Goal: Transaction & Acquisition: Book appointment/travel/reservation

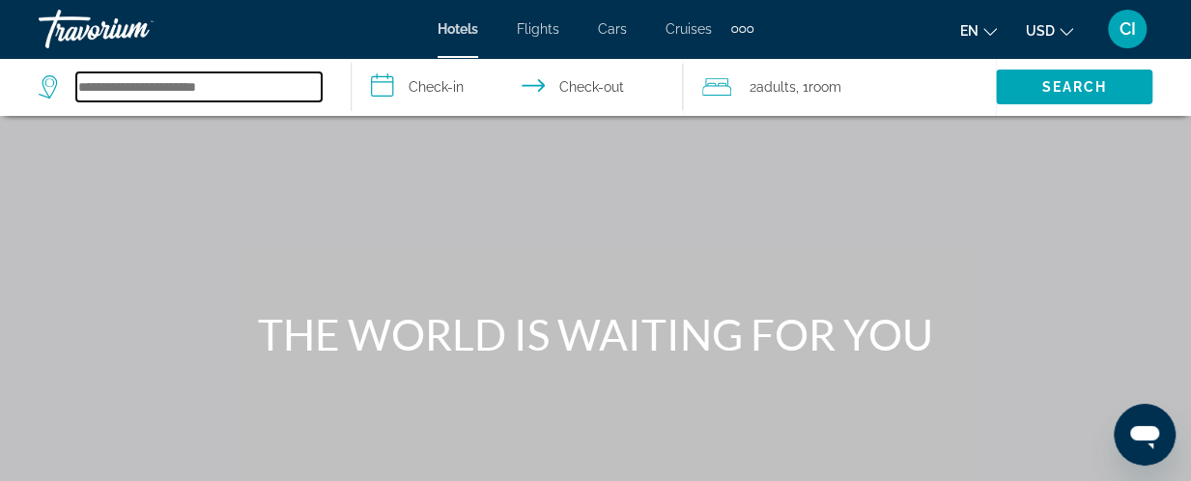
click at [178, 84] on input "Search hotel destination" at bounding box center [198, 86] width 245 height 29
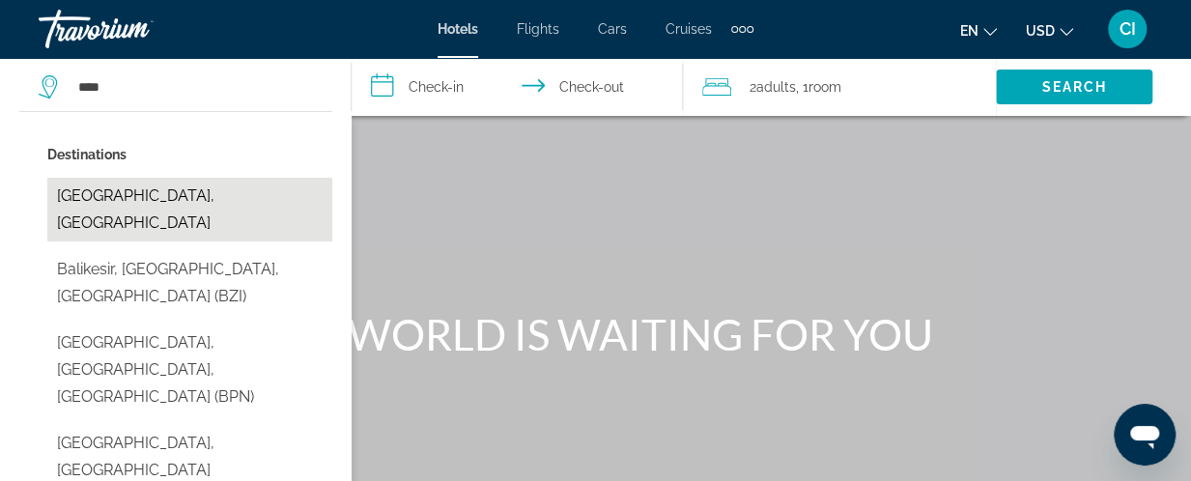
click at [197, 202] on button "[GEOGRAPHIC_DATA], [GEOGRAPHIC_DATA]" at bounding box center [189, 210] width 285 height 64
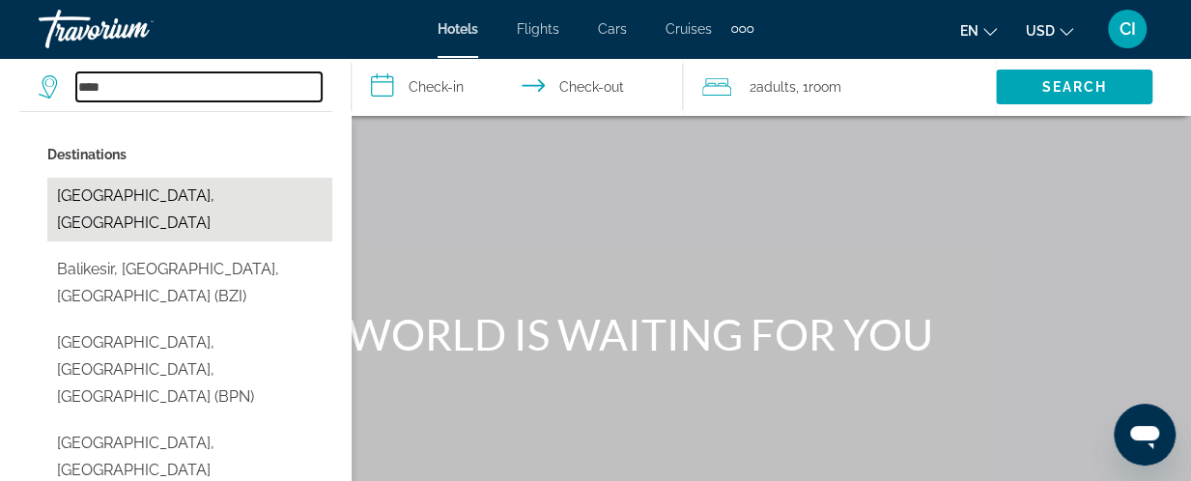
type input "**********"
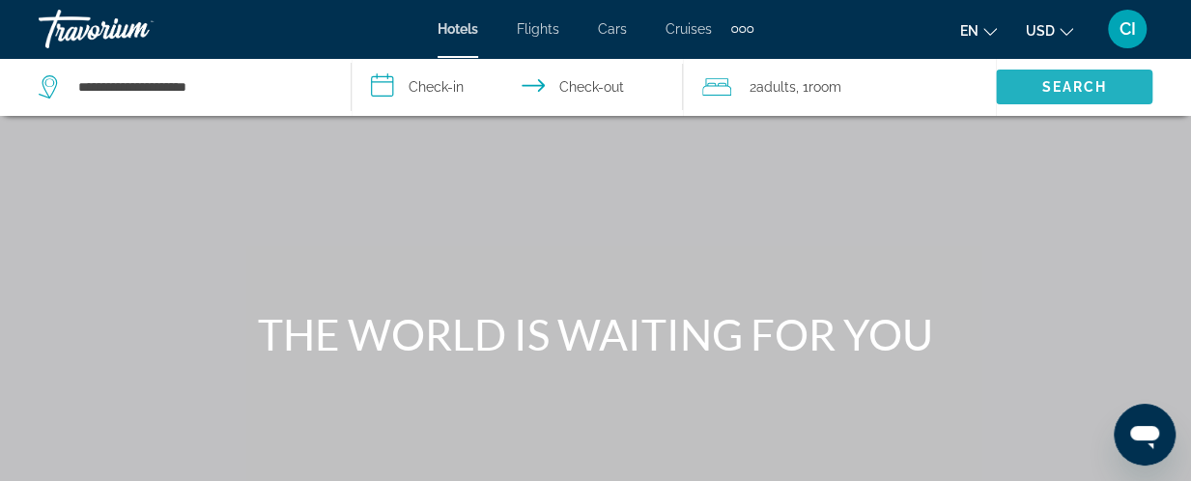
click at [1086, 80] on span "Search" at bounding box center [1074, 86] width 66 height 15
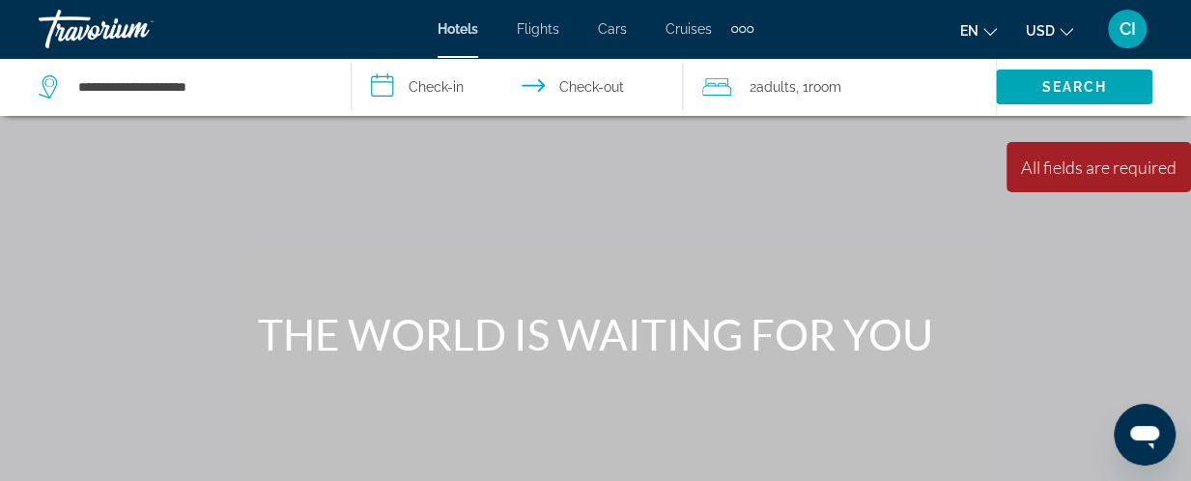
click at [416, 93] on input "**********" at bounding box center [522, 90] width 340 height 64
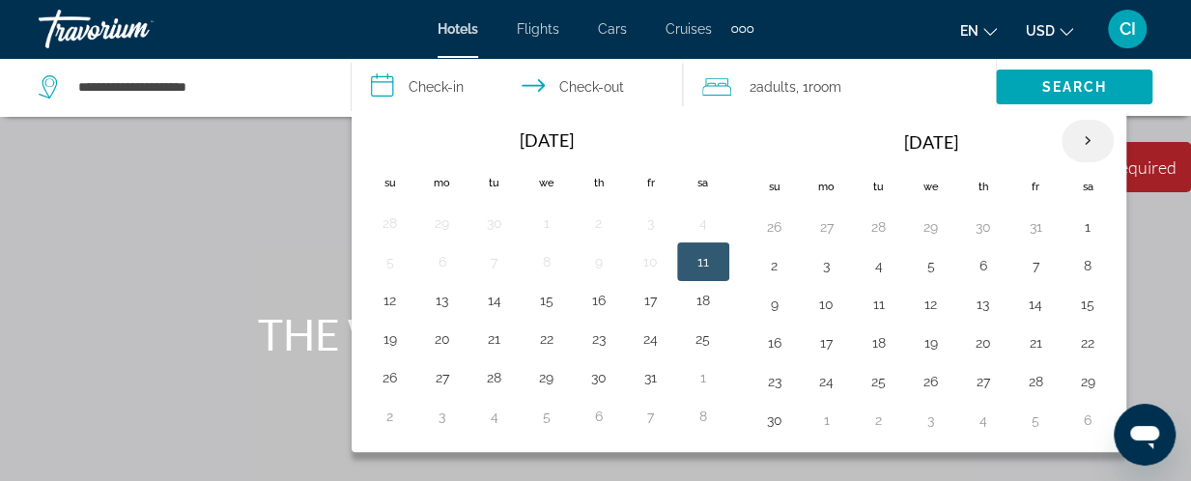
click at [1069, 135] on th "Next month" at bounding box center [1087, 141] width 52 height 42
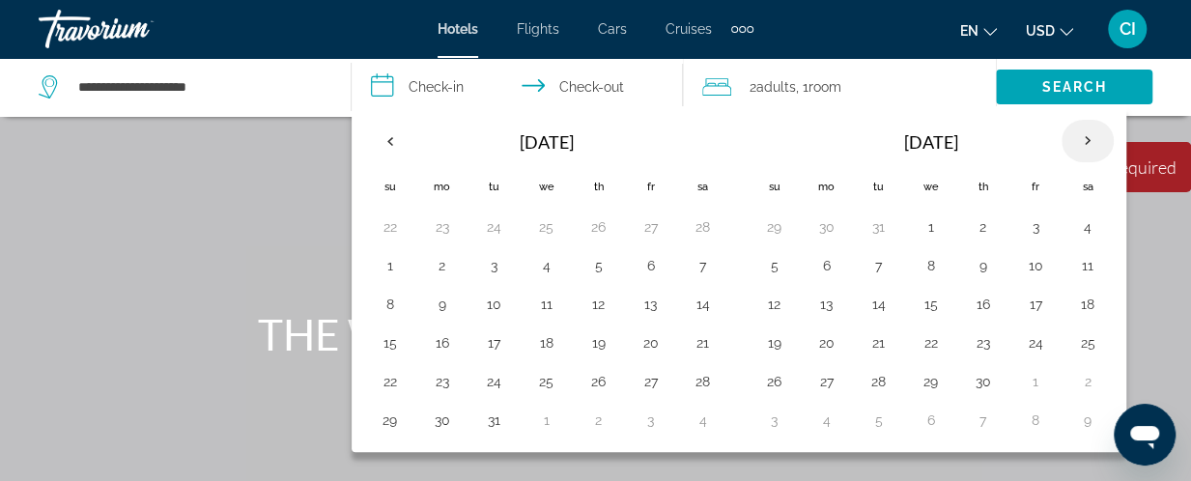
click at [1069, 135] on th "Next month" at bounding box center [1087, 141] width 52 height 42
click at [824, 269] on button "4" at bounding box center [826, 265] width 31 height 27
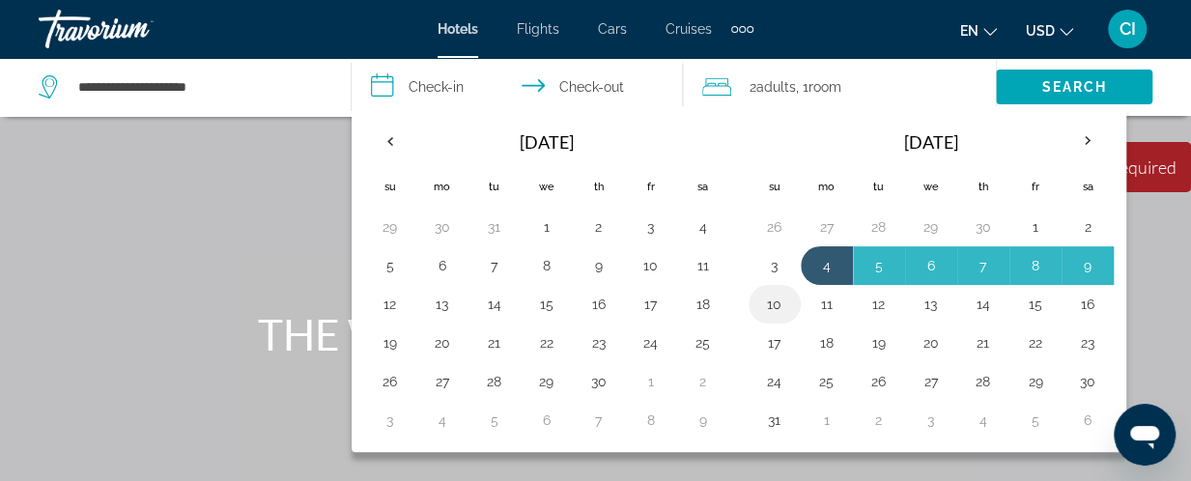
click at [773, 300] on button "10" at bounding box center [774, 304] width 31 height 27
type input "**********"
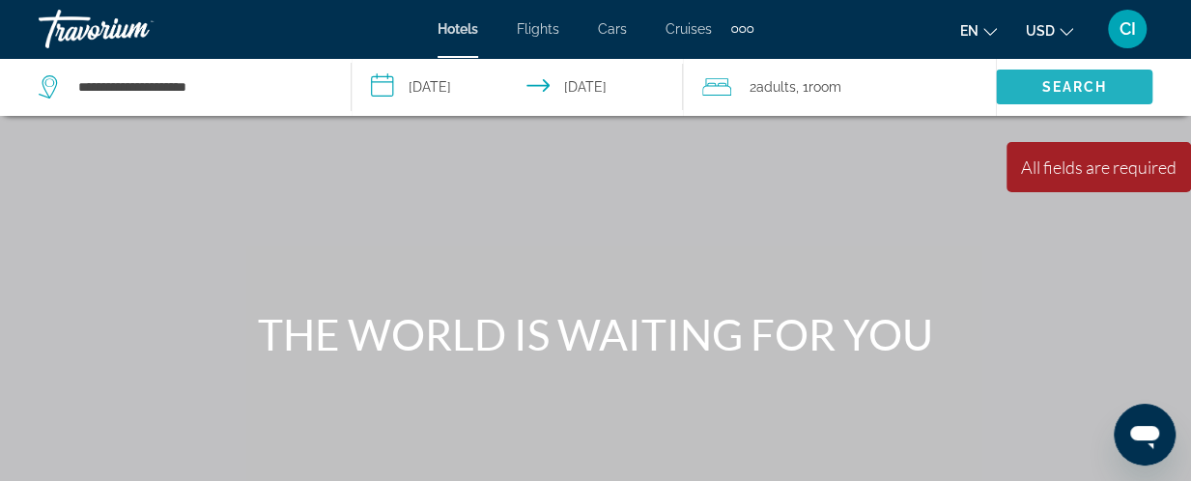
click at [1071, 86] on span "Search" at bounding box center [1074, 86] width 66 height 15
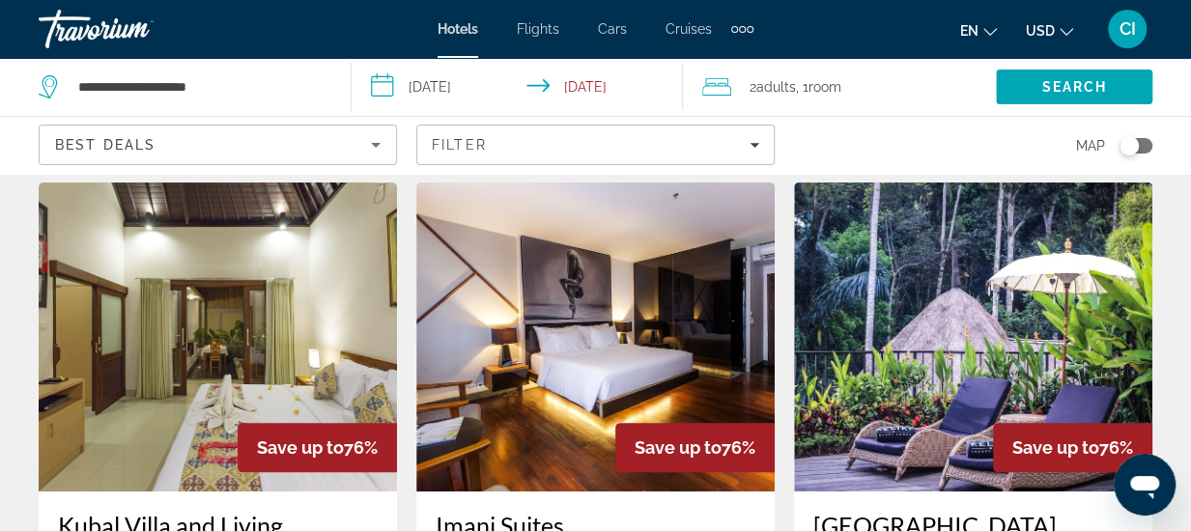
scroll to position [56, 0]
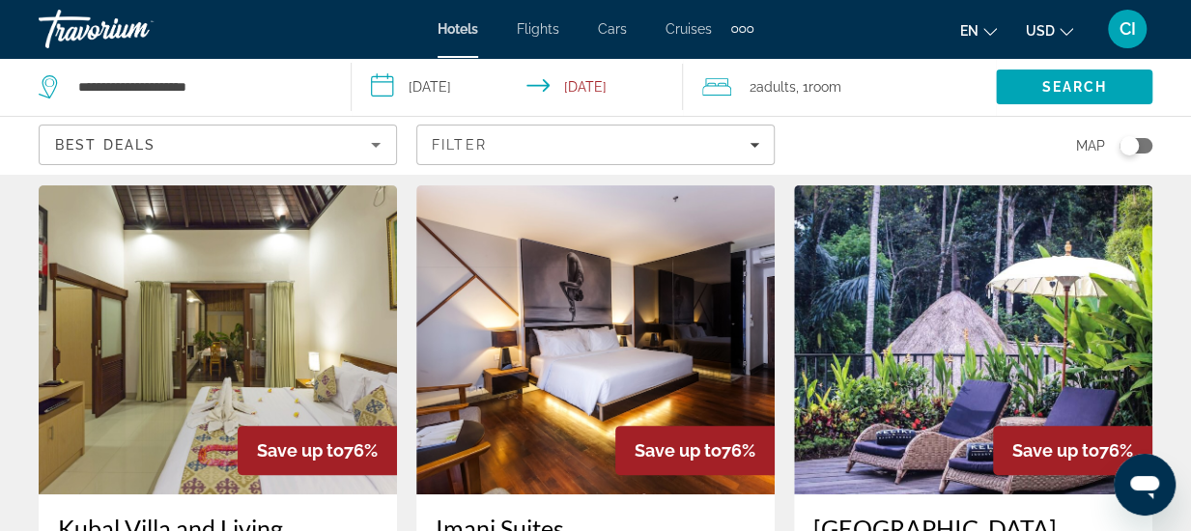
click at [986, 32] on icon "Change language" at bounding box center [990, 32] width 14 height 14
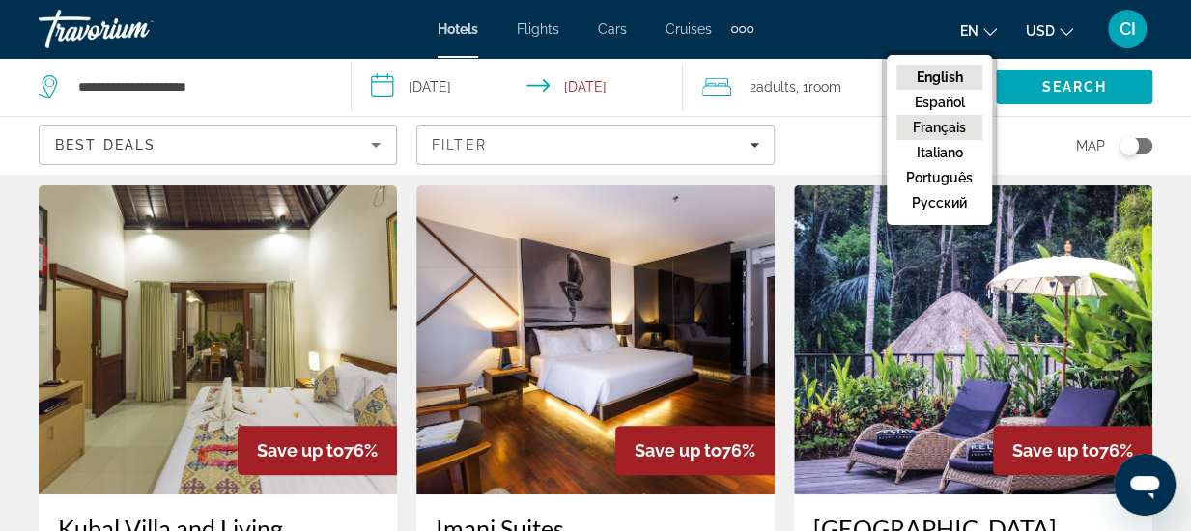
click at [948, 120] on button "Français" at bounding box center [939, 127] width 86 height 25
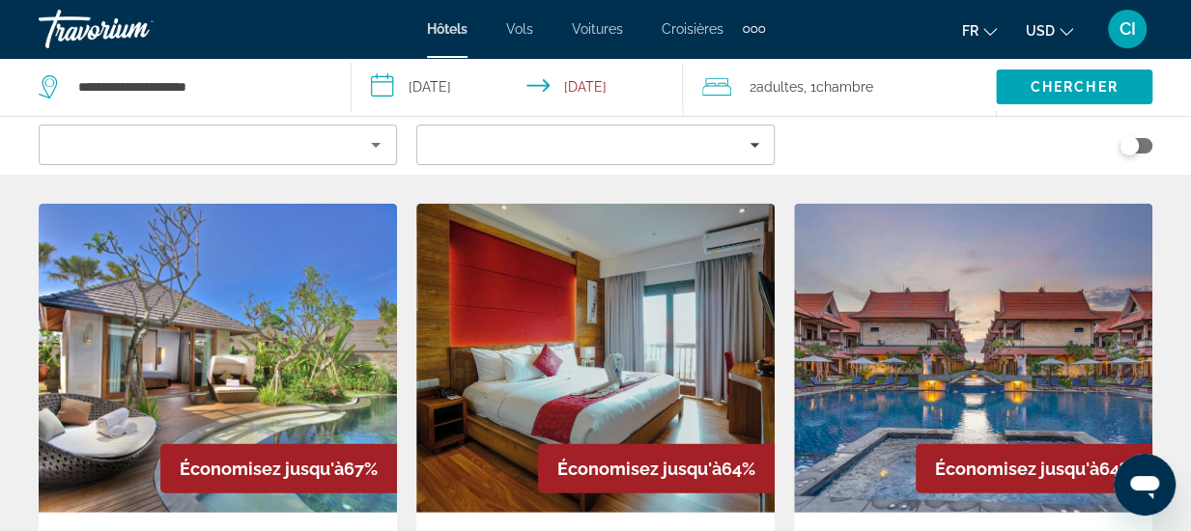
scroll to position [2475, 0]
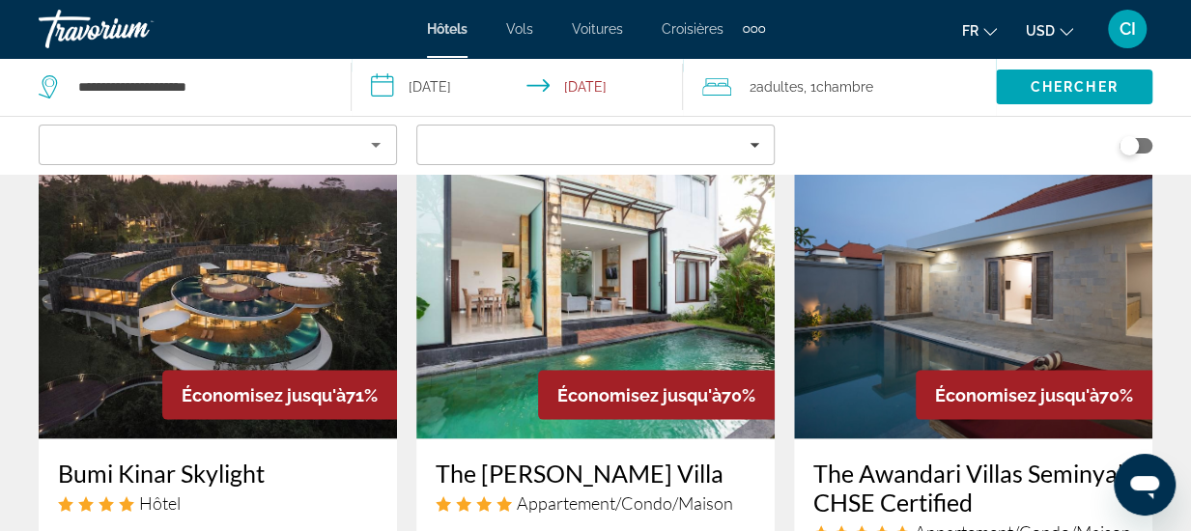
scroll to position [1725, 0]
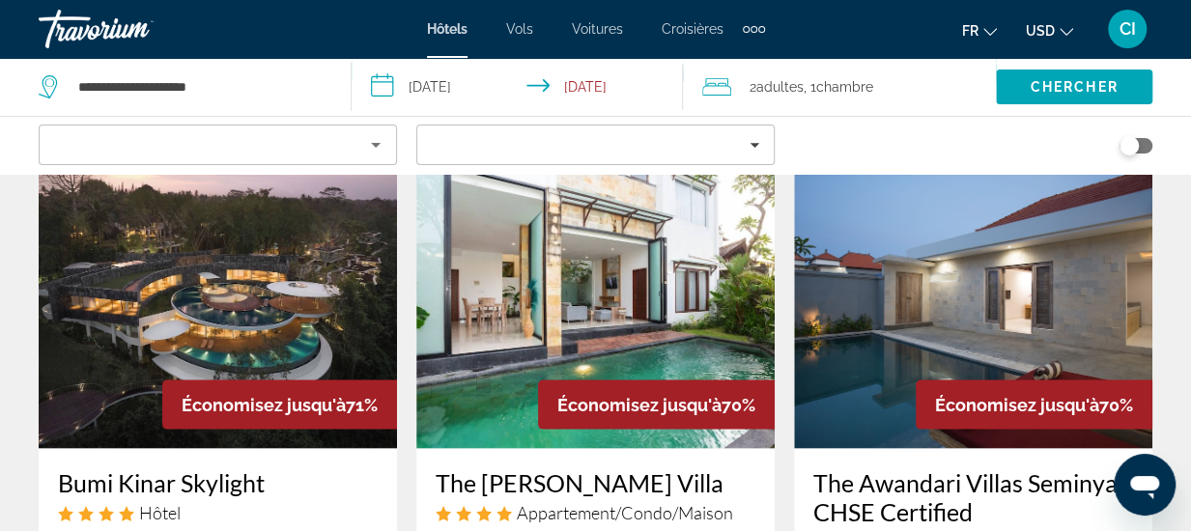
click at [630, 256] on img "Main content" at bounding box center [595, 293] width 358 height 309
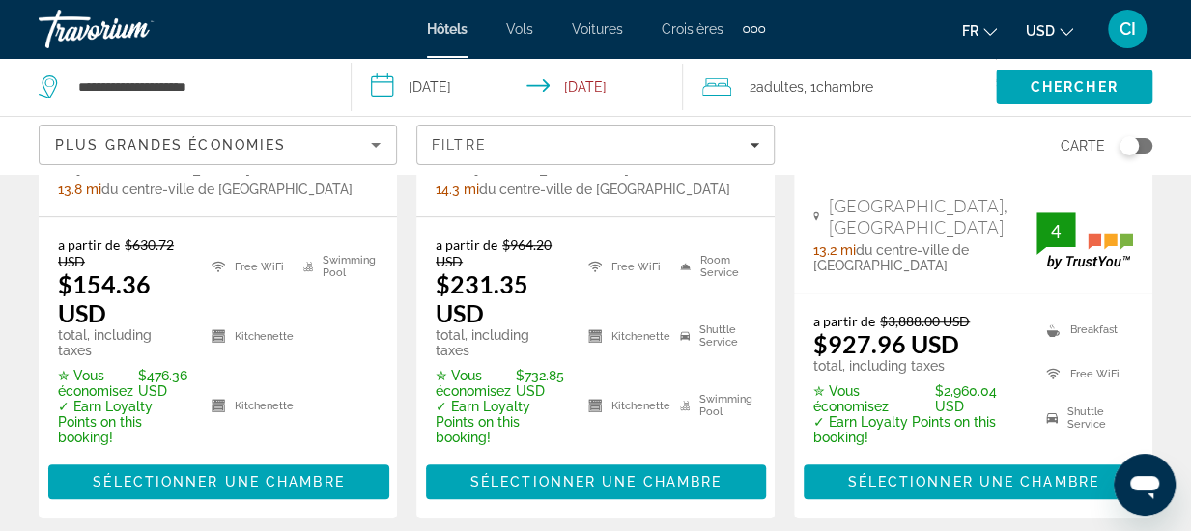
scroll to position [535, 0]
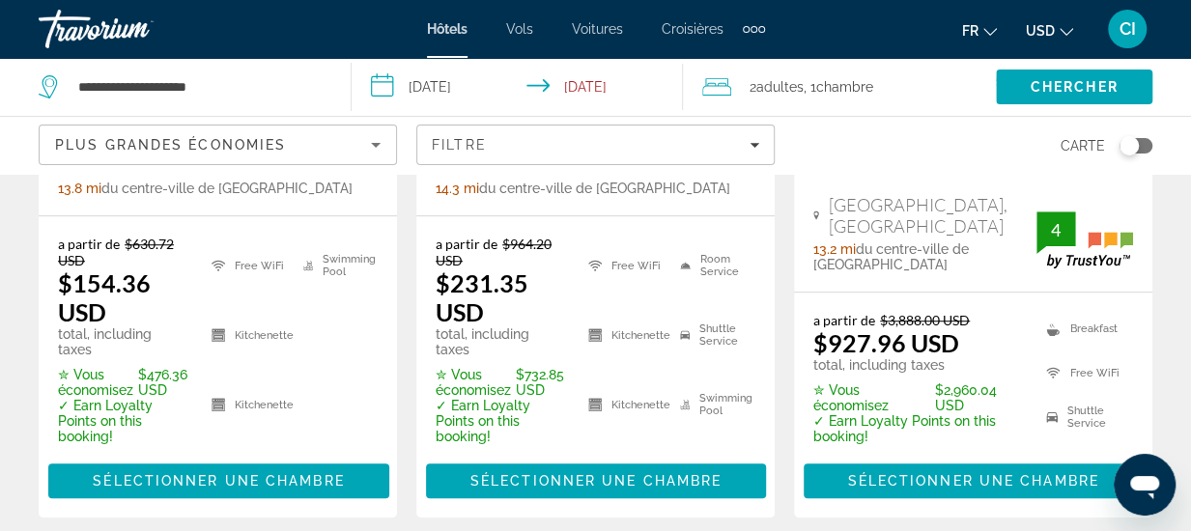
click at [1051, 35] on span "USD" at bounding box center [1040, 30] width 29 height 15
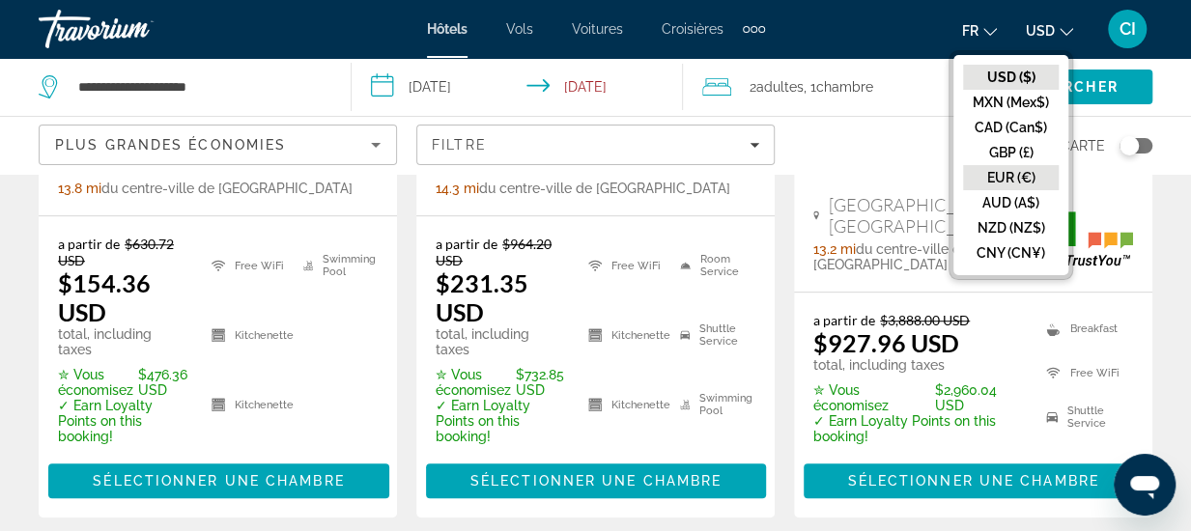
click at [1013, 179] on button "EUR (€)" at bounding box center [1011, 177] width 96 height 25
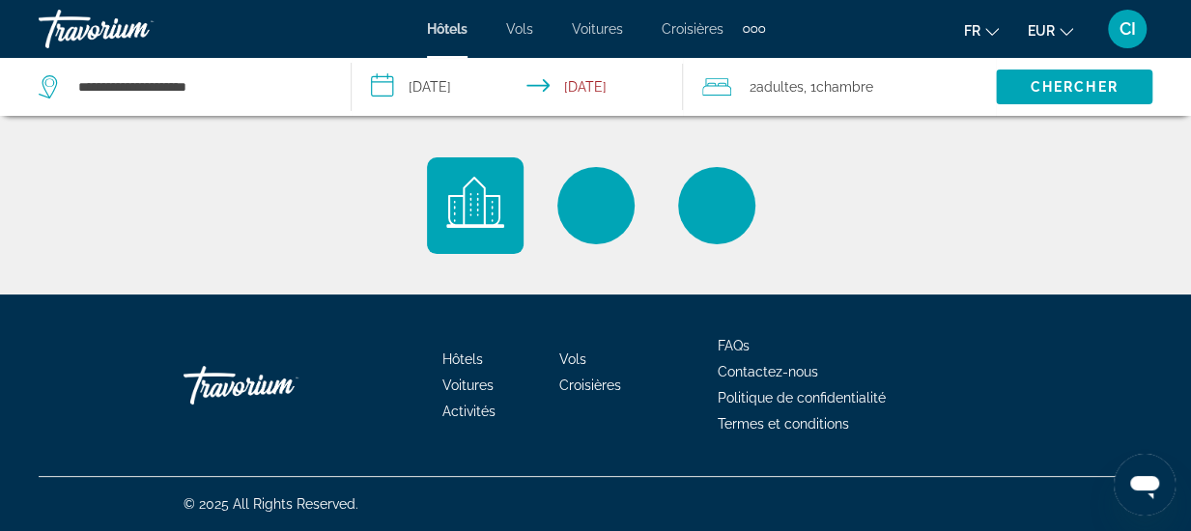
scroll to position [0, 0]
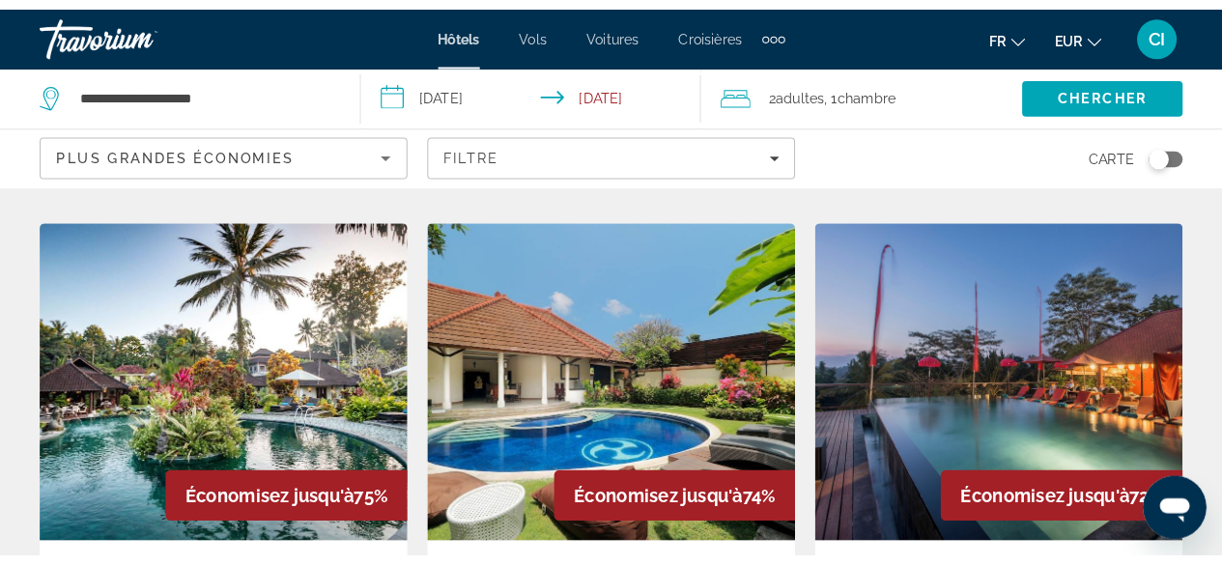
scroll to position [867, 0]
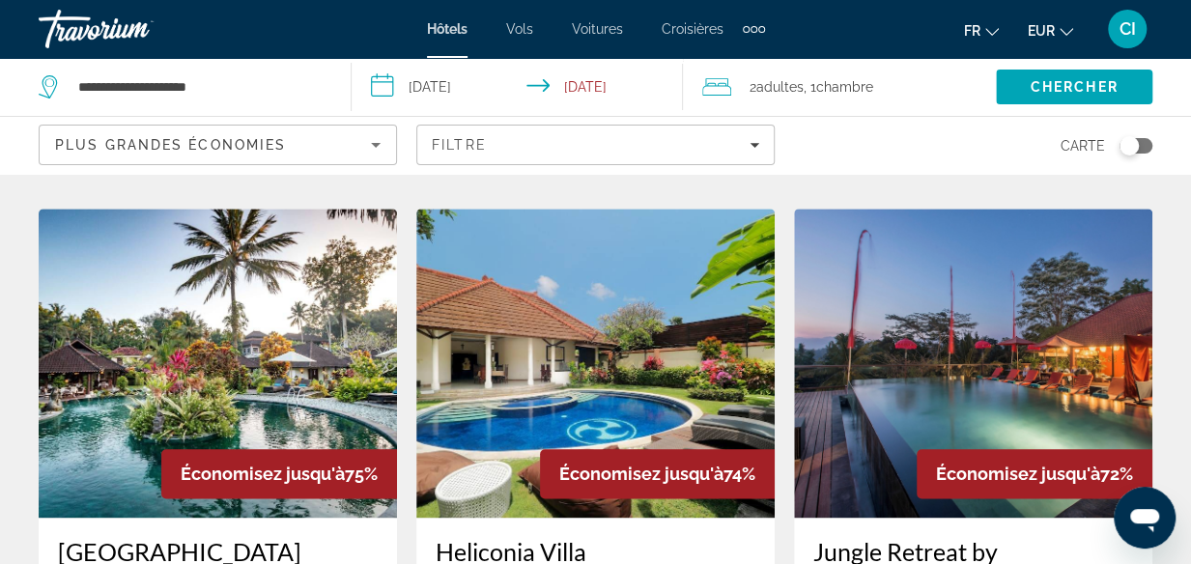
drag, startPoint x: 917, startPoint y: 4, endPoint x: 871, endPoint y: 146, distance: 149.3
click at [871, 146] on div "Carte" at bounding box center [973, 145] width 358 height 57
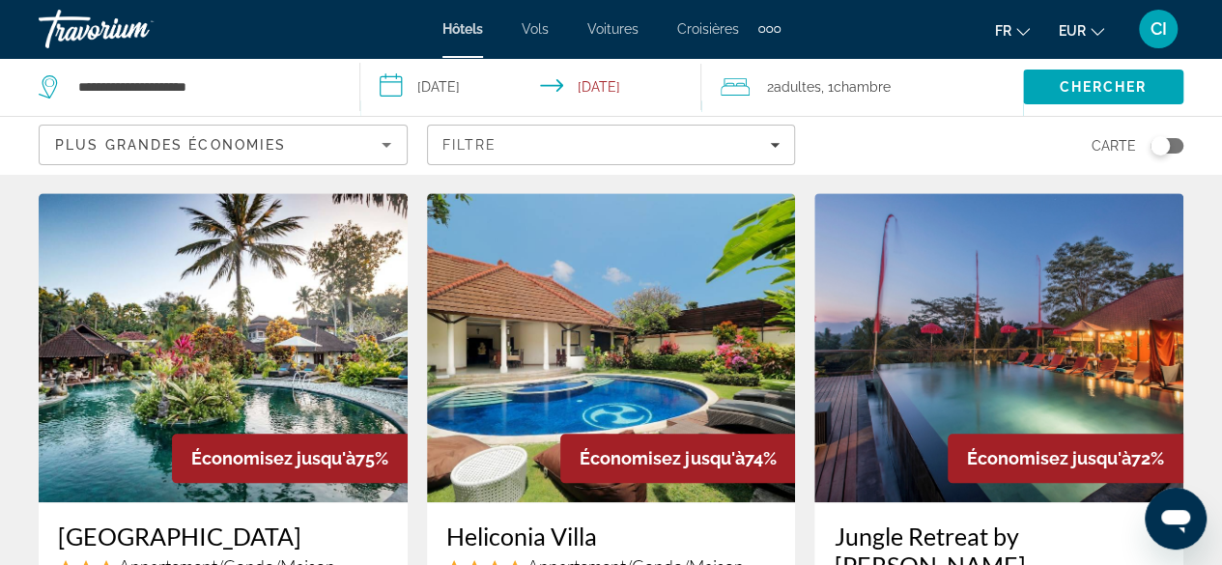
scroll to position [832, 0]
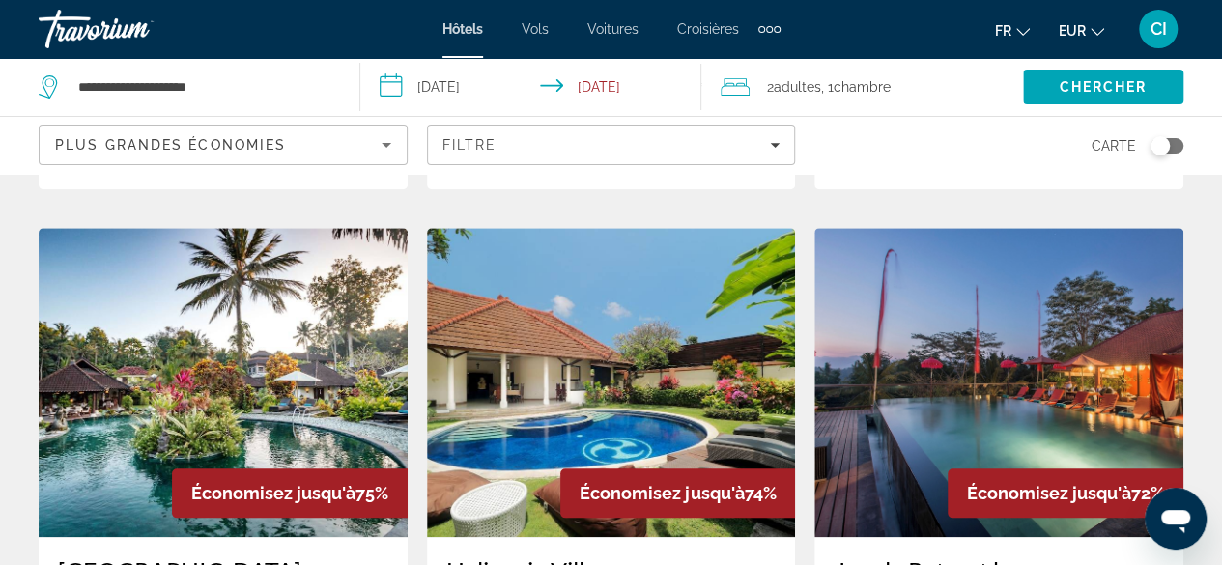
drag, startPoint x: 930, startPoint y: 101, endPoint x: 940, endPoint y: 40, distance: 62.6
click at [940, 40] on div "fr English Español Français Italiano Português русский EUR USD ($) MXN (Mex$) C…" at bounding box center [992, 29] width 384 height 41
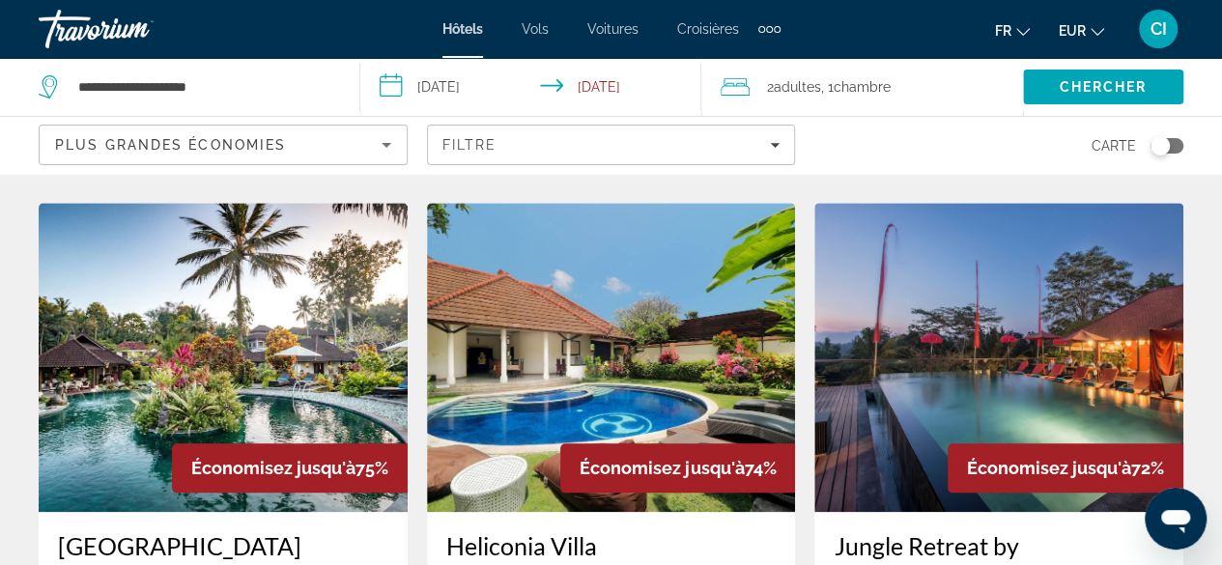
scroll to position [858, 0]
